Goal: Task Accomplishment & Management: Manage account settings

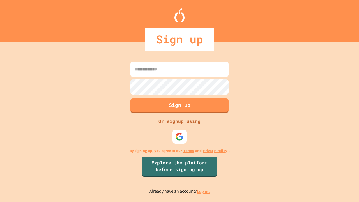
click at [204, 192] on link "Log in." at bounding box center [203, 192] width 13 height 6
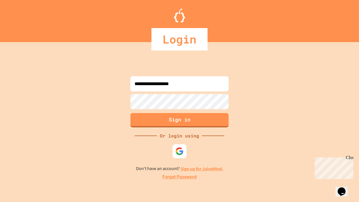
type input "**********"
